Goal: Navigation & Orientation: Find specific page/section

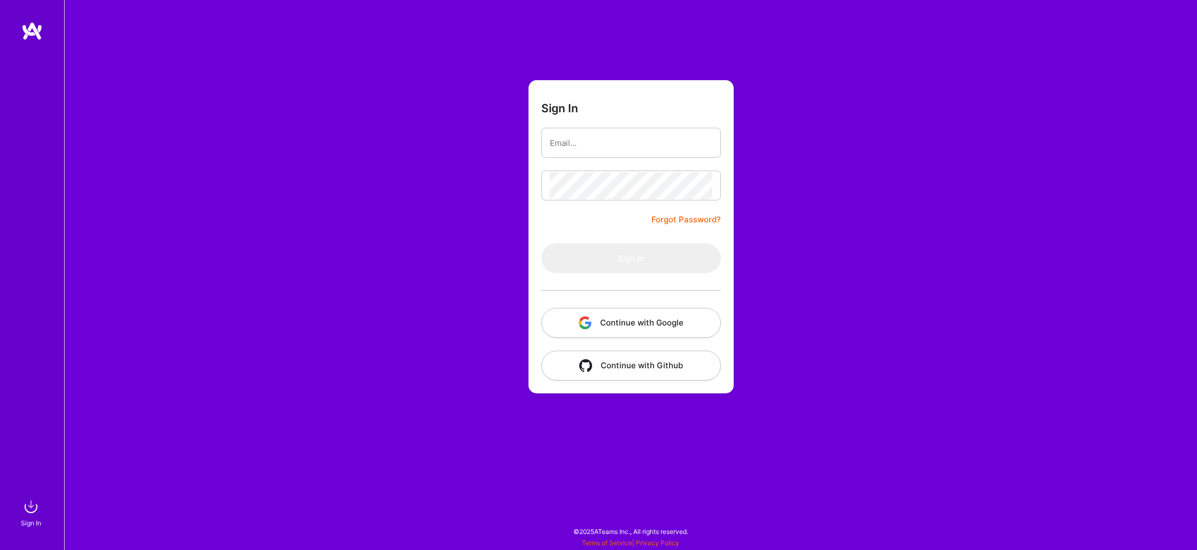
click at [653, 320] on button "Continue with Google" at bounding box center [632, 323] width 180 height 30
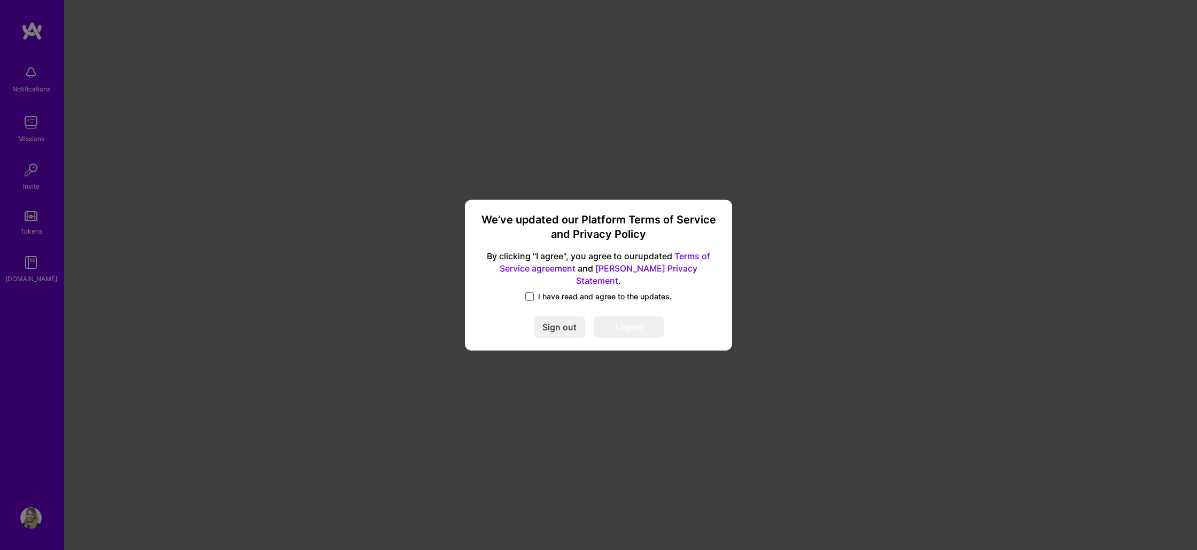
click at [530, 292] on span at bounding box center [530, 296] width 9 height 9
click at [0, 0] on input "I have read and agree to the updates." at bounding box center [0, 0] width 0 height 0
click at [650, 327] on button "I agree" at bounding box center [629, 326] width 70 height 21
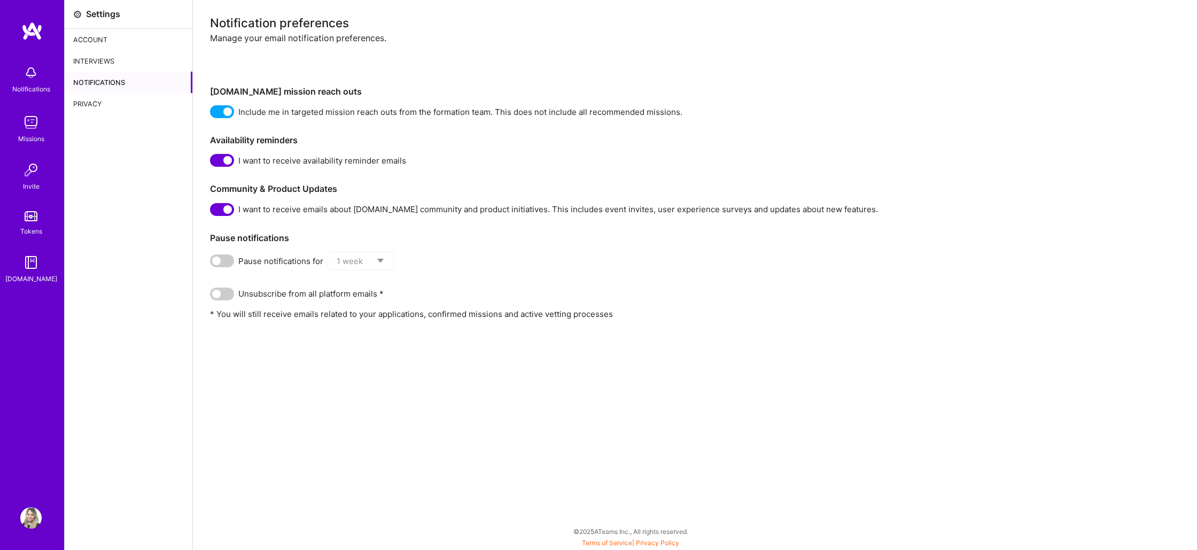
click at [101, 43] on div "Account" at bounding box center [129, 39] width 128 height 21
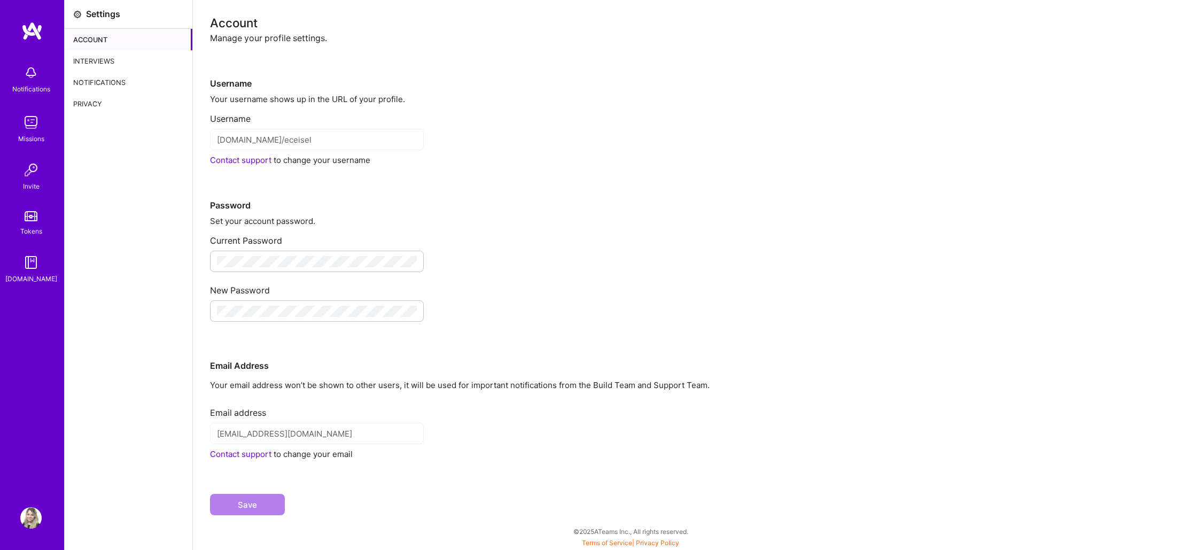
click at [26, 115] on img at bounding box center [30, 122] width 21 height 21
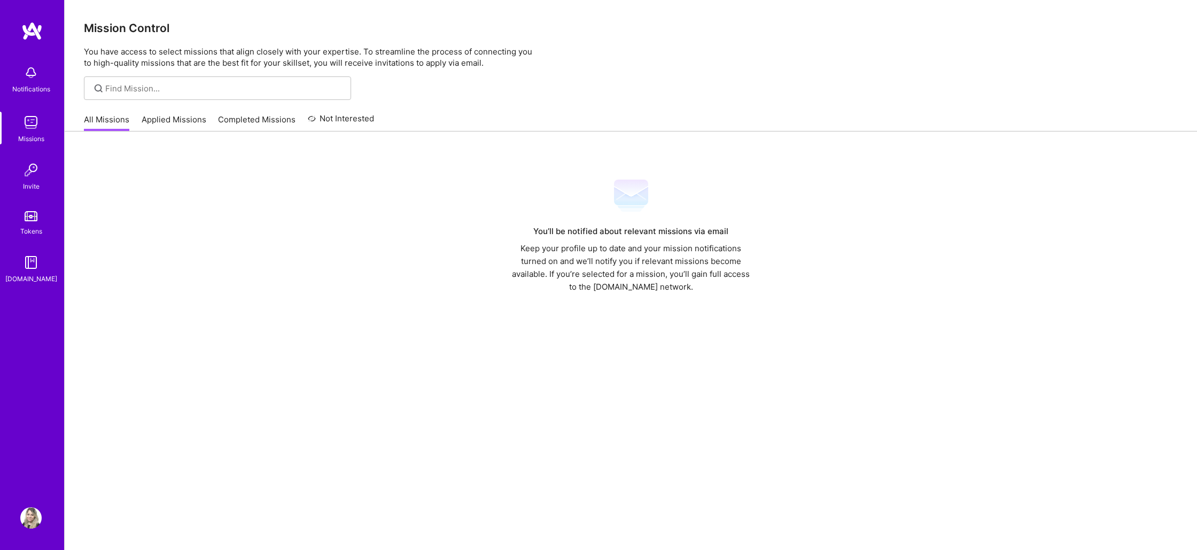
click at [30, 215] on img at bounding box center [31, 216] width 13 height 10
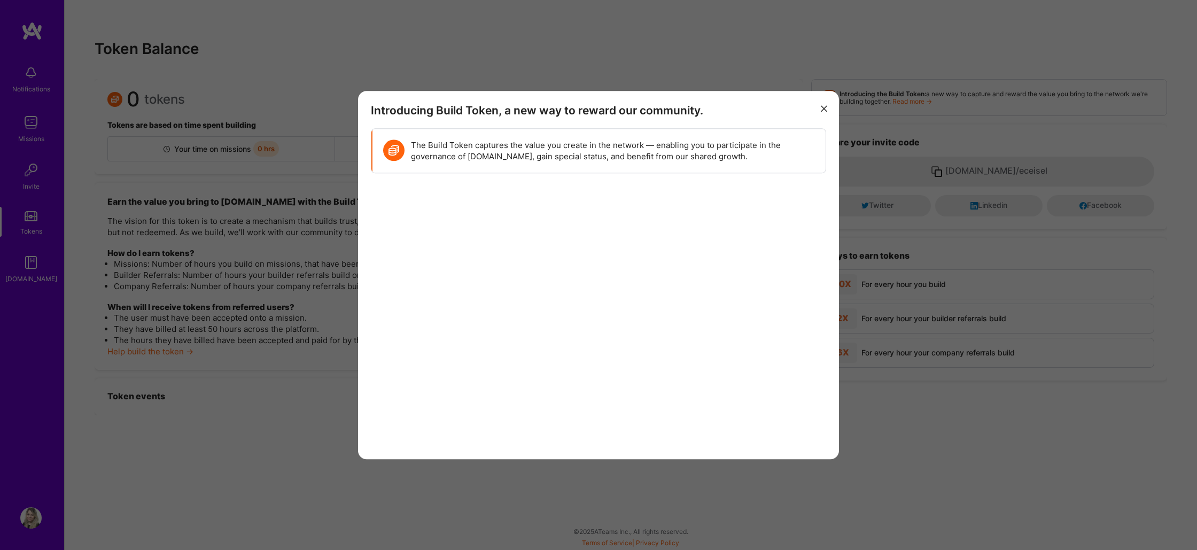
drag, startPoint x: 822, startPoint y: 106, endPoint x: 815, endPoint y: 105, distance: 7.0
click at [821, 106] on icon "modal" at bounding box center [824, 109] width 6 height 6
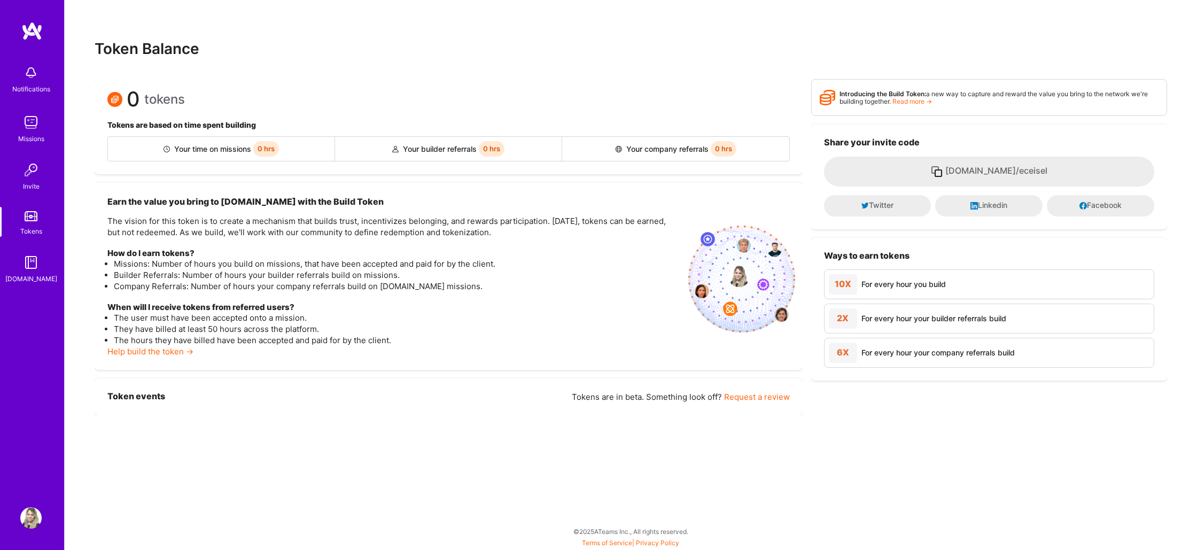
click at [28, 80] on img at bounding box center [30, 72] width 21 height 21
click at [30, 135] on div "Missions" at bounding box center [31, 138] width 26 height 11
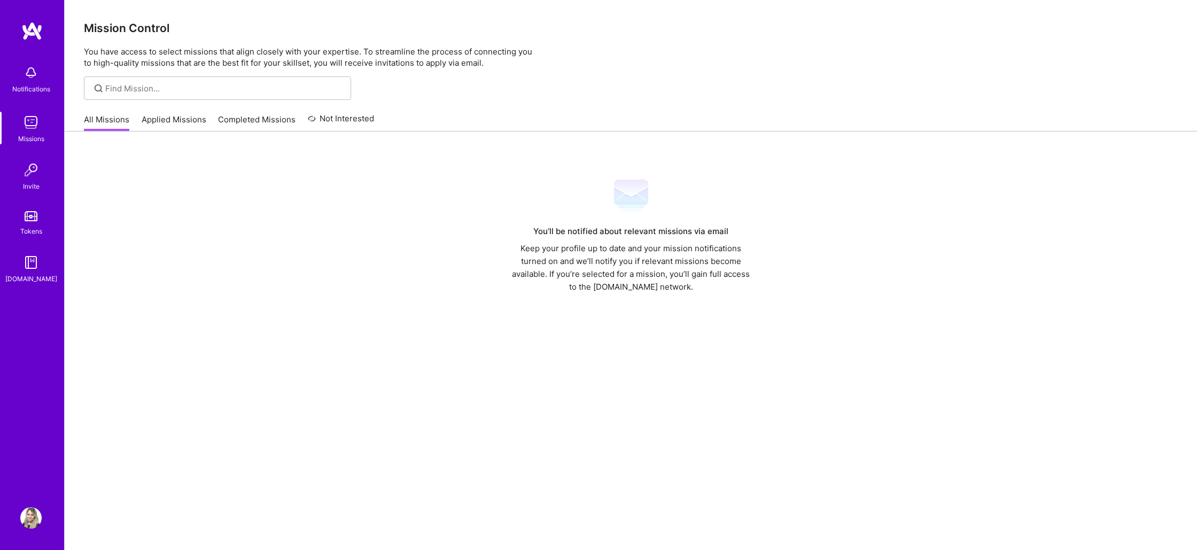
click at [30, 521] on img at bounding box center [30, 517] width 21 height 21
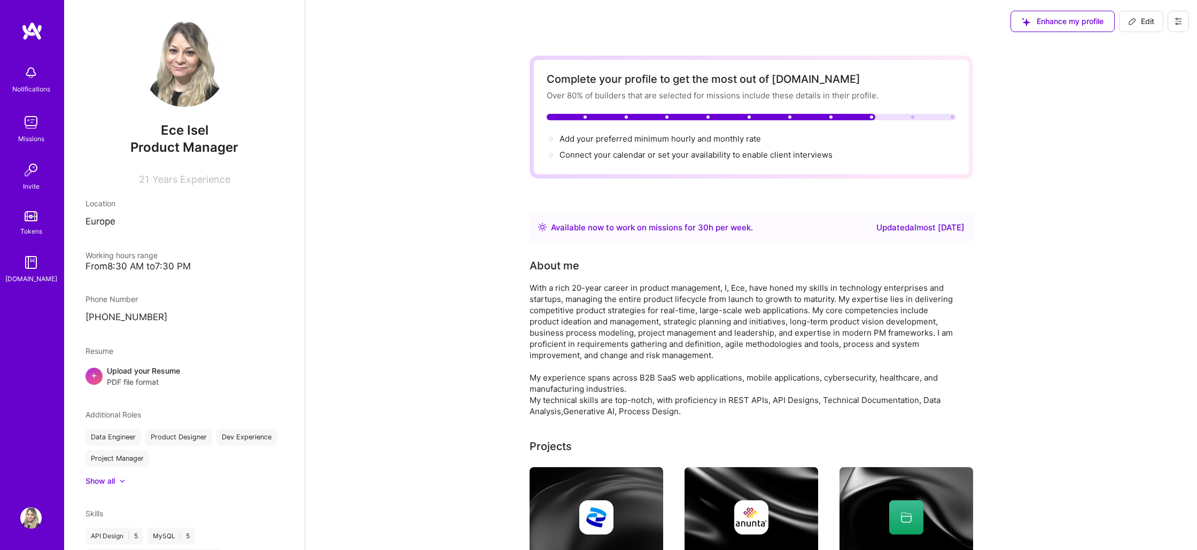
click at [27, 119] on img at bounding box center [30, 122] width 21 height 21
